Goal: Transaction & Acquisition: Purchase product/service

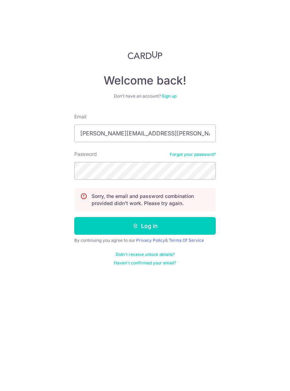
type input "Martin.mcnamara@hsbc.com.sg"
click at [165, 225] on button "Log in" at bounding box center [144, 226] width 141 height 18
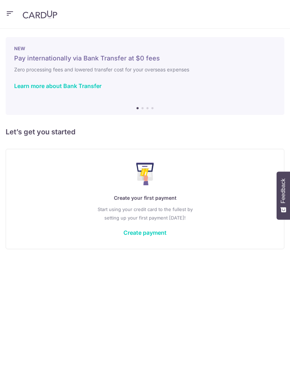
click at [153, 232] on link "Create payment" at bounding box center [144, 232] width 43 height 7
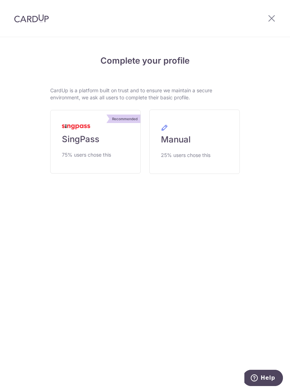
click at [77, 142] on span "SingPass" at bounding box center [80, 138] width 37 height 11
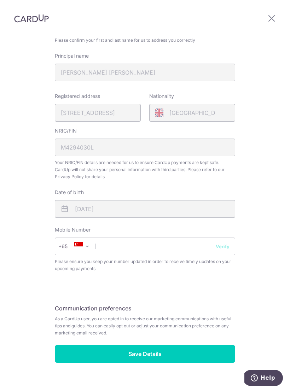
scroll to position [127, 0]
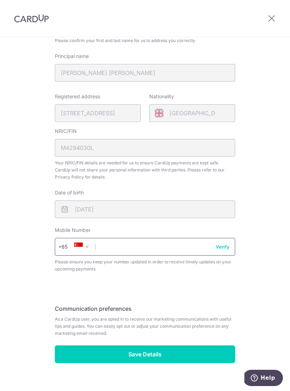
click at [156, 244] on input "text" at bounding box center [145, 247] width 180 height 18
type input "96421784"
click at [222, 246] on button "Verify" at bounding box center [222, 246] width 14 height 7
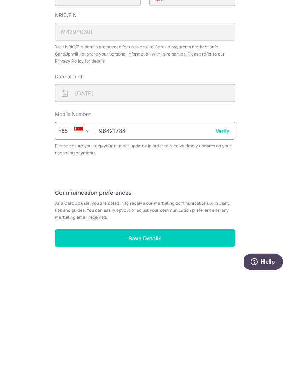
scroll to position [11, 0]
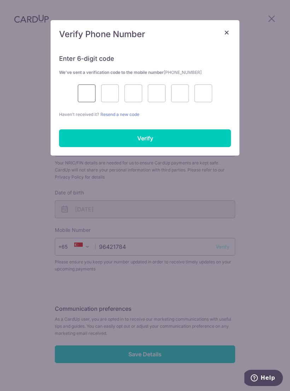
click at [87, 87] on input "text" at bounding box center [87, 93] width 18 height 18
type input "8"
type input "4"
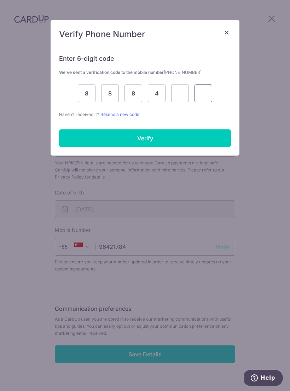
type input "7"
click at [208, 136] on input "Verify" at bounding box center [145, 138] width 172 height 18
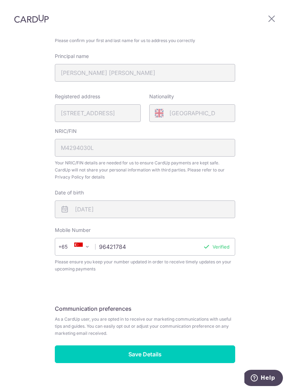
click at [180, 346] on input "Save Details" at bounding box center [145, 354] width 180 height 18
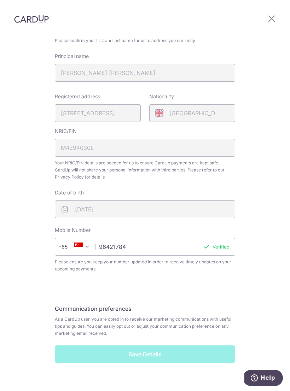
click at [162, 345] on div "Save Details" at bounding box center [144, 354] width 189 height 18
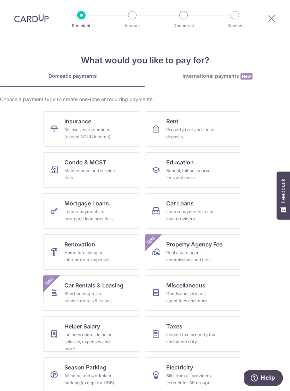
click at [175, 161] on span "Education" at bounding box center [180, 162] width 28 height 8
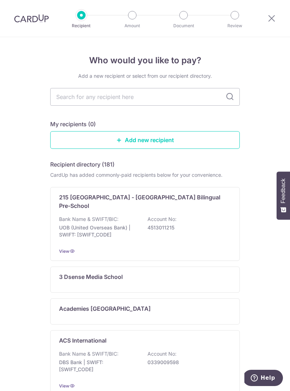
click at [144, 97] on input "text" at bounding box center [144, 97] width 189 height 18
type input "Bri"
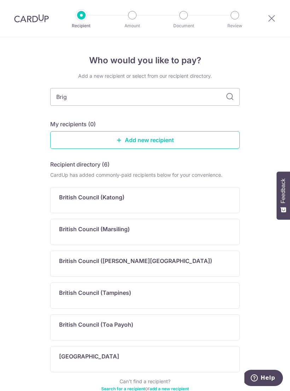
type input "Brigh"
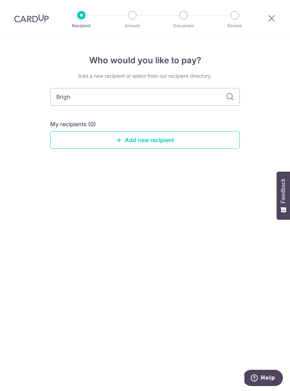
type input "Bright"
type input "Brighton college"
click at [235, 94] on input "Brighton college" at bounding box center [144, 97] width 189 height 18
click at [225, 97] on input "Brighton college" at bounding box center [144, 97] width 189 height 18
type input "B"
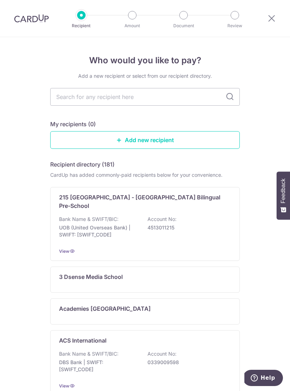
click at [153, 139] on link "Add new recipient" at bounding box center [144, 140] width 189 height 18
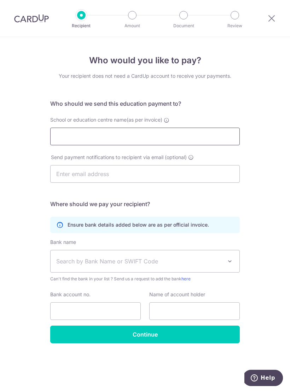
click at [94, 135] on input "School or education centre name(as per invoice)" at bounding box center [144, 136] width 189 height 18
click at [269, 197] on div "Who would you like to pay? Your recipient does not need a CardUp account to rec…" at bounding box center [145, 213] width 290 height 353
click at [269, 18] on icon at bounding box center [271, 18] width 8 height 9
click at [132, 140] on input "Brighton college" at bounding box center [144, 136] width 189 height 18
type input "Brighton college (Singapore) Pte. Ltd"
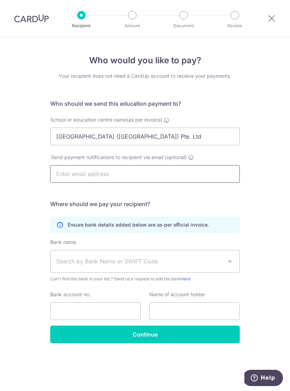
click at [161, 175] on input "text" at bounding box center [144, 174] width 189 height 18
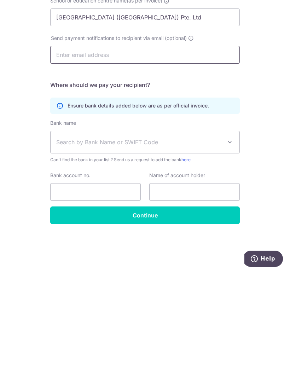
scroll to position [11, 0]
click at [227, 257] on span at bounding box center [229, 261] width 8 height 8
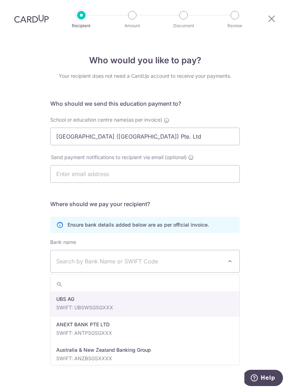
click at [120, 257] on span "Search by Bank Name or SWIFT Code" at bounding box center [139, 261] width 166 height 8
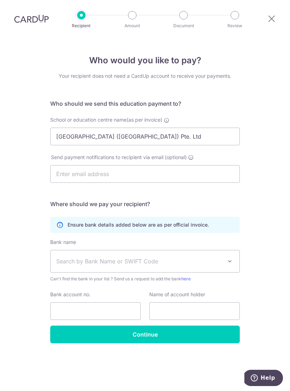
click at [123, 257] on span "Search by Bank Name or SWIFT Code" at bounding box center [139, 261] width 166 height 8
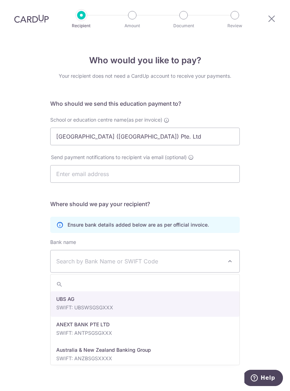
click at [118, 277] on input "search" at bounding box center [144, 284] width 189 height 14
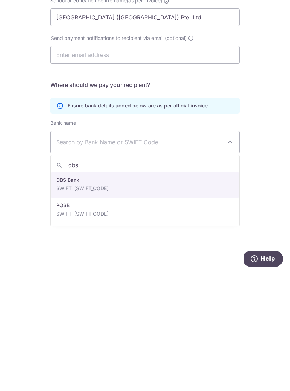
type input "dbss"
select select "6"
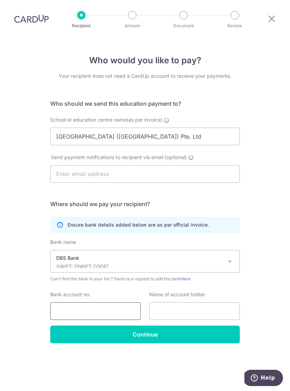
click at [89, 302] on input "Bank account no." at bounding box center [95, 311] width 90 height 18
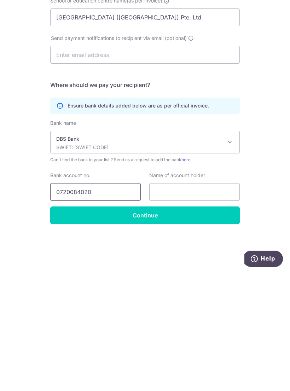
type input "0720084020"
click at [194, 302] on input "text" at bounding box center [194, 311] width 90 height 18
click at [62, 127] on input "Brighton college (Singapore) Pte. Ltd" at bounding box center [144, 136] width 189 height 18
click at [68, 127] on input "Brighton college (Singapore) Pte. Ltd" at bounding box center [144, 136] width 189 height 18
click at [67, 127] on input "Brighton college (Singapore) Pte. Ltd" at bounding box center [144, 136] width 189 height 18
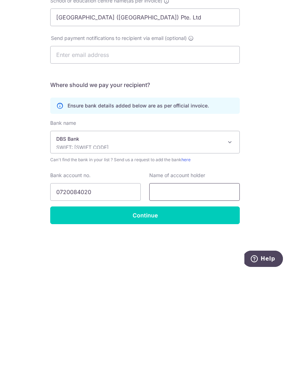
click at [183, 302] on input "text" at bounding box center [194, 311] width 90 height 18
click at [177, 302] on input "text" at bounding box center [194, 311] width 90 height 18
click at [179, 302] on input "text" at bounding box center [194, 311] width 90 height 18
paste input "Brighton college (Singapore) Pte. Ltd"
type input "Brighton college (Singapore) Pte. Ltd"
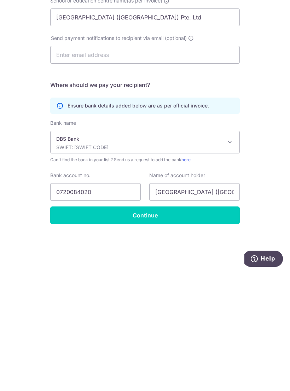
click at [168, 325] on input "Continue" at bounding box center [144, 334] width 189 height 18
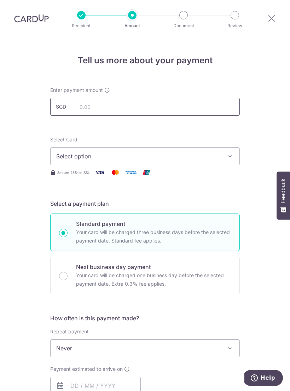
click at [199, 106] on input "text" at bounding box center [144, 107] width 189 height 18
click at [228, 155] on icon "button" at bounding box center [229, 156] width 7 height 7
type input "30,024.84"
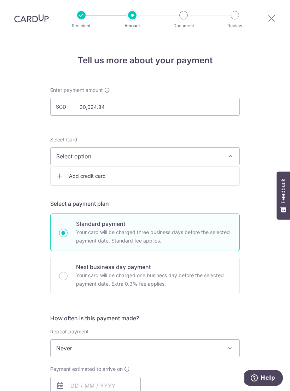
click at [87, 173] on span "Add credit card" at bounding box center [151, 175] width 165 height 7
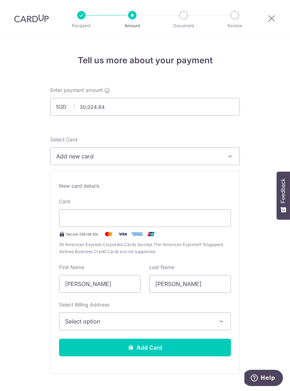
click at [103, 158] on span "Add new card" at bounding box center [138, 156] width 165 height 8
click at [94, 216] on div at bounding box center [145, 195] width 290 height 391
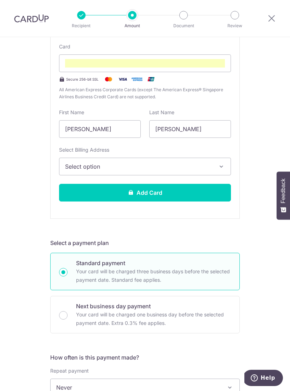
scroll to position [147, 0]
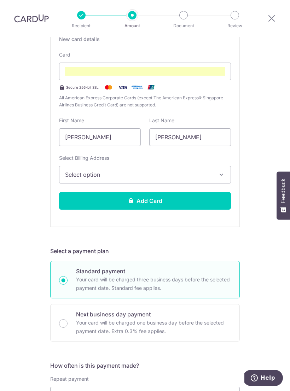
click at [212, 202] on button "Add Card" at bounding box center [145, 201] width 172 height 18
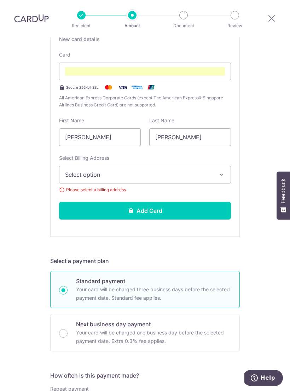
click at [224, 173] on icon "button" at bounding box center [221, 174] width 7 height 7
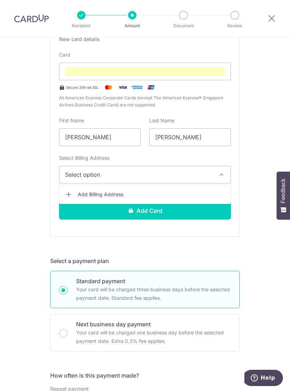
click at [91, 193] on span "Add Billing Address" at bounding box center [151, 194] width 147 height 7
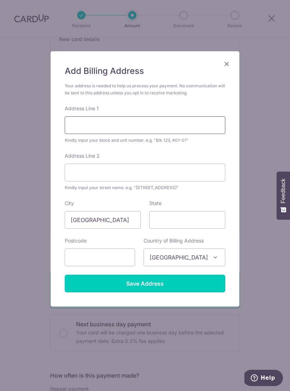
click at [196, 120] on input "Address Line 1" at bounding box center [145, 125] width 160 height 18
type input "5 Rhu Cross"
type input "#02-20 Costa Rhu"
type input "437434"
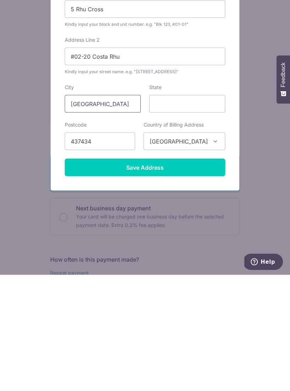
scroll to position [11, 0]
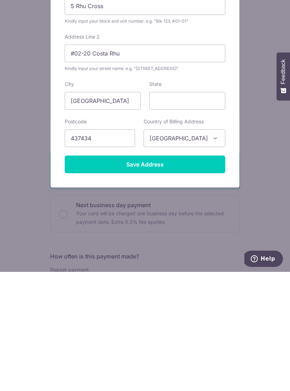
click at [168, 274] on input "Save Address" at bounding box center [145, 283] width 160 height 18
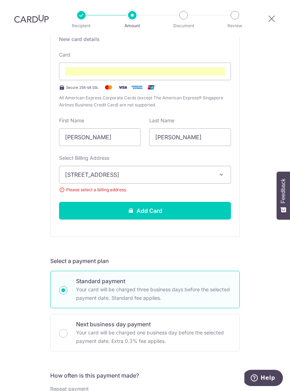
click at [205, 203] on button "Add Card" at bounding box center [145, 211] width 172 height 18
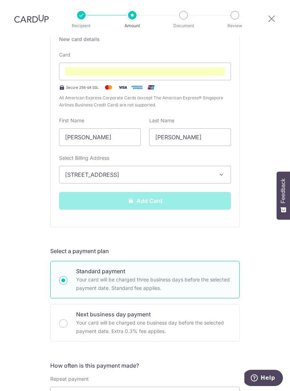
click at [163, 192] on div "Add Card" at bounding box center [145, 201] width 180 height 18
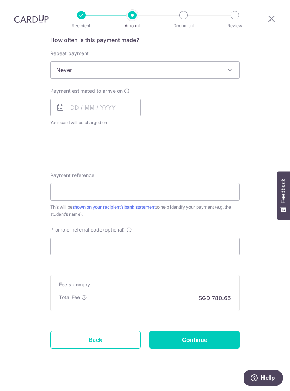
scroll to position [278, 0]
click at [91, 183] on input "Payment reference" at bounding box center [144, 192] width 189 height 18
click at [82, 183] on input "[PERSON_NAME] C043483:03" at bounding box center [144, 192] width 189 height 18
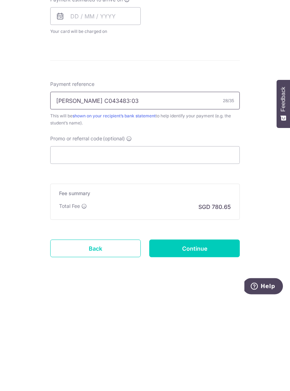
type input "[PERSON_NAME] C043483:03"
click at [207, 331] on input "Continue" at bounding box center [194, 340] width 90 height 18
type input "Create Schedule"
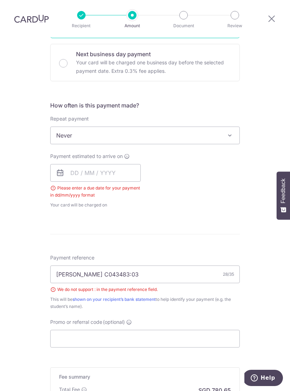
scroll to position [209, 0]
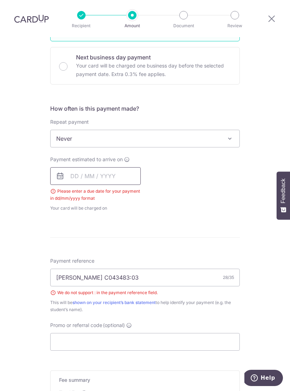
click at [91, 167] on input "text" at bounding box center [95, 176] width 90 height 18
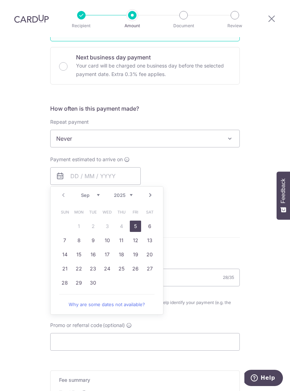
click at [136, 220] on link "5" at bounding box center [135, 225] width 11 height 11
type input "[DATE]"
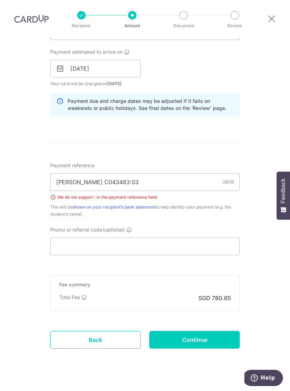
scroll to position [316, 0]
click at [215, 331] on input "Continue" at bounding box center [194, 340] width 90 height 18
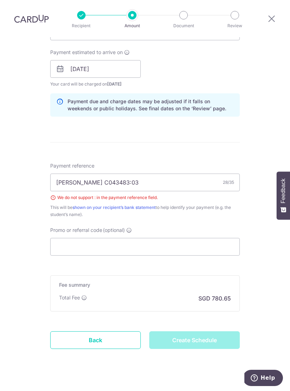
type input "Create Schedule"
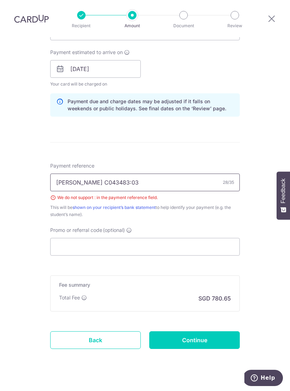
click at [138, 173] on input "[PERSON_NAME] C043483:03" at bounding box center [144, 182] width 189 height 18
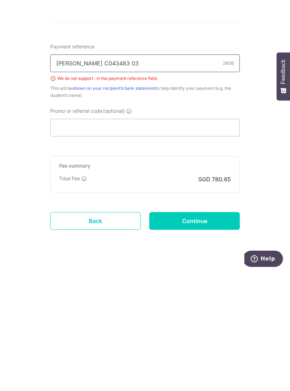
type input "[PERSON_NAME] C043483 03"
click at [215, 331] on input "Continue" at bounding box center [194, 340] width 90 height 18
type input "Create Schedule"
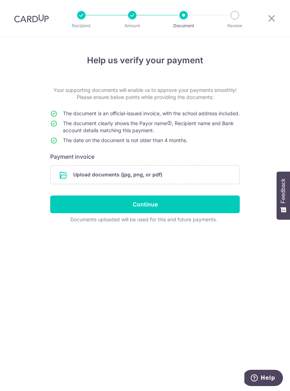
click at [272, 20] on icon at bounding box center [271, 18] width 8 height 9
